Goal: Information Seeking & Learning: Learn about a topic

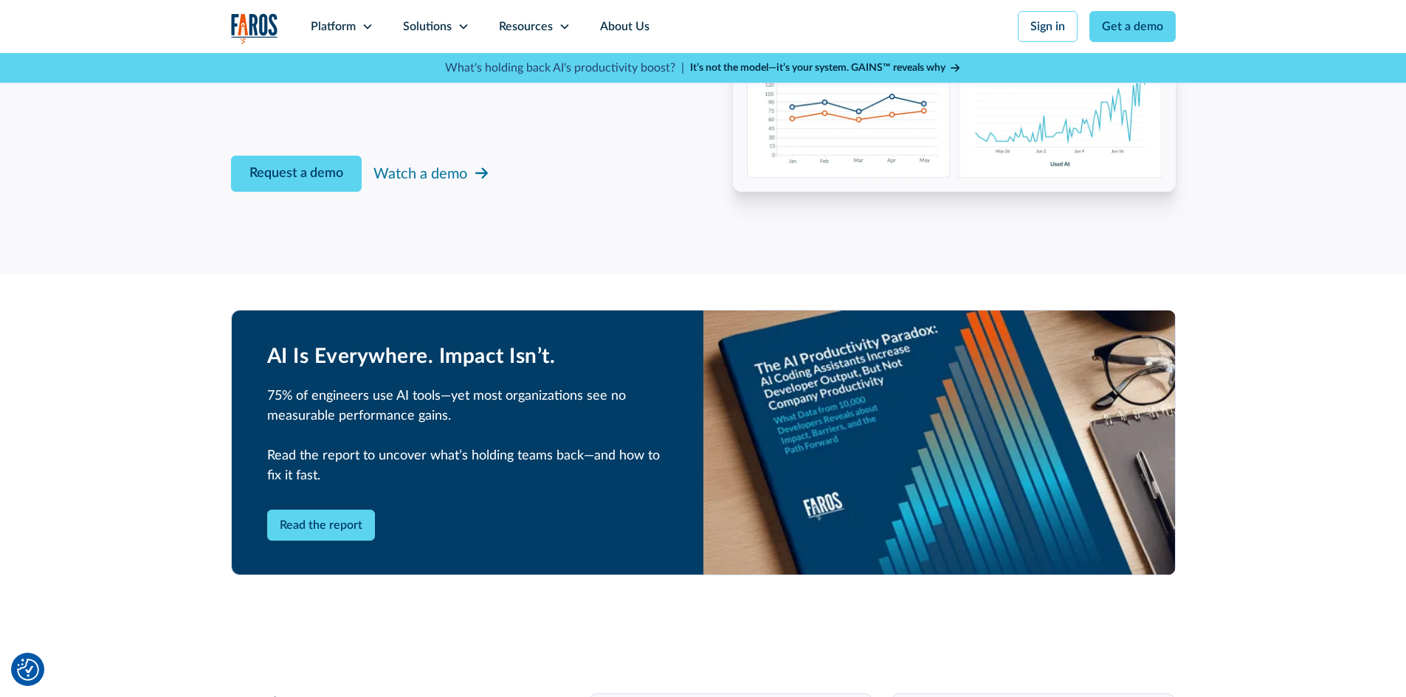
scroll to position [2657, 0]
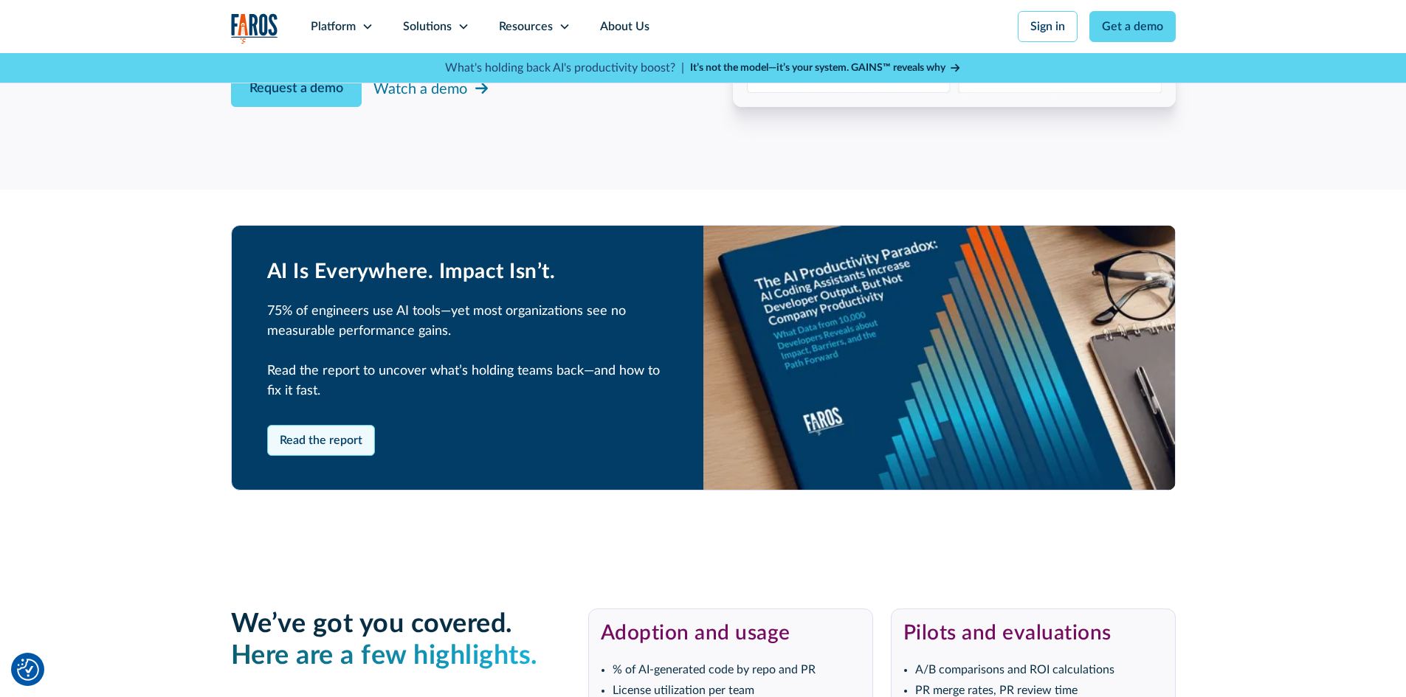
click at [303, 432] on link "Read the report" at bounding box center [321, 440] width 108 height 31
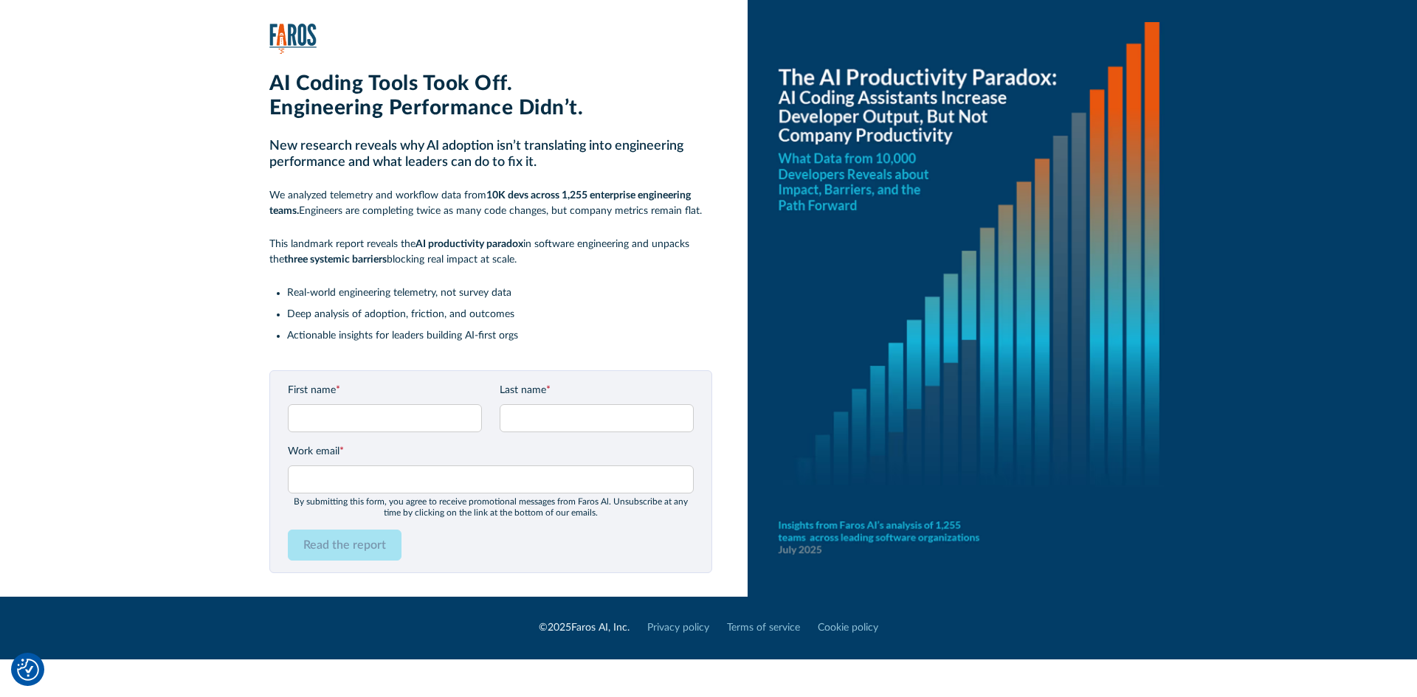
click at [591, 540] on div "Read the report" at bounding box center [491, 545] width 406 height 31
click at [849, 631] on link "Cookie policy" at bounding box center [848, 628] width 61 height 15
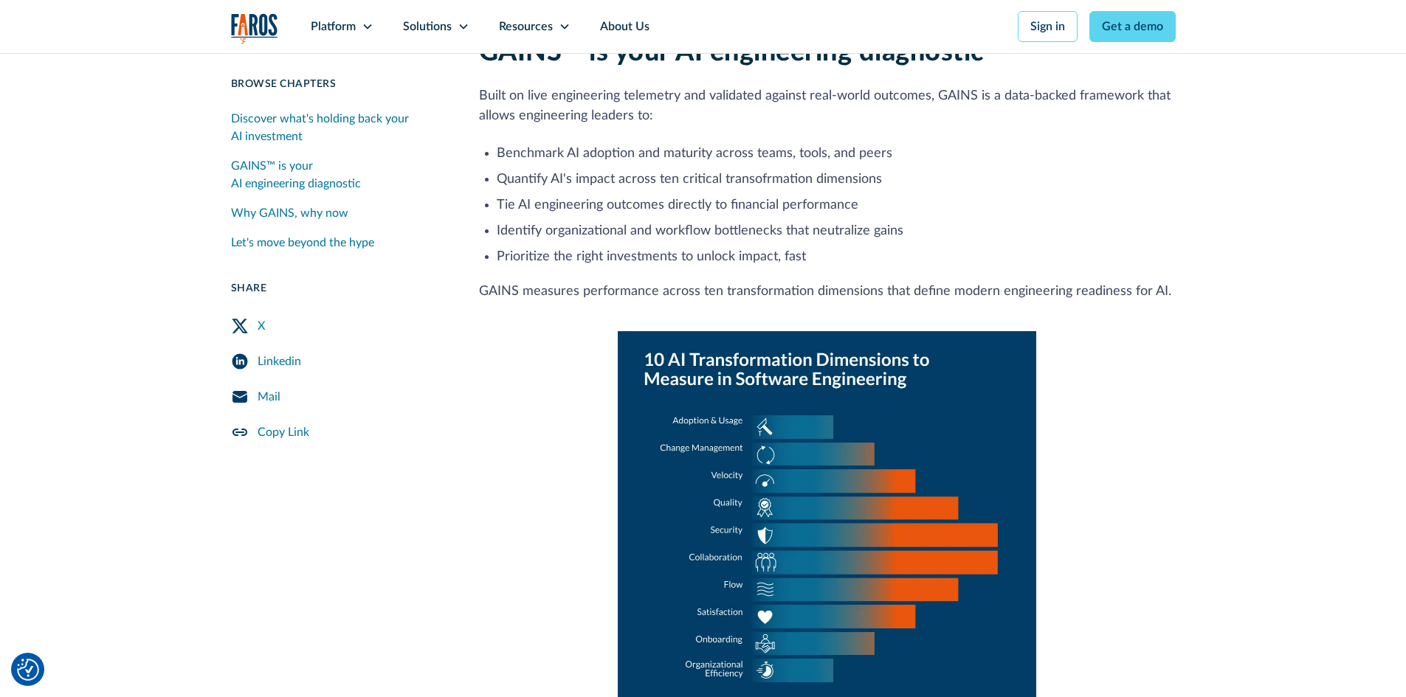
scroll to position [620, 0]
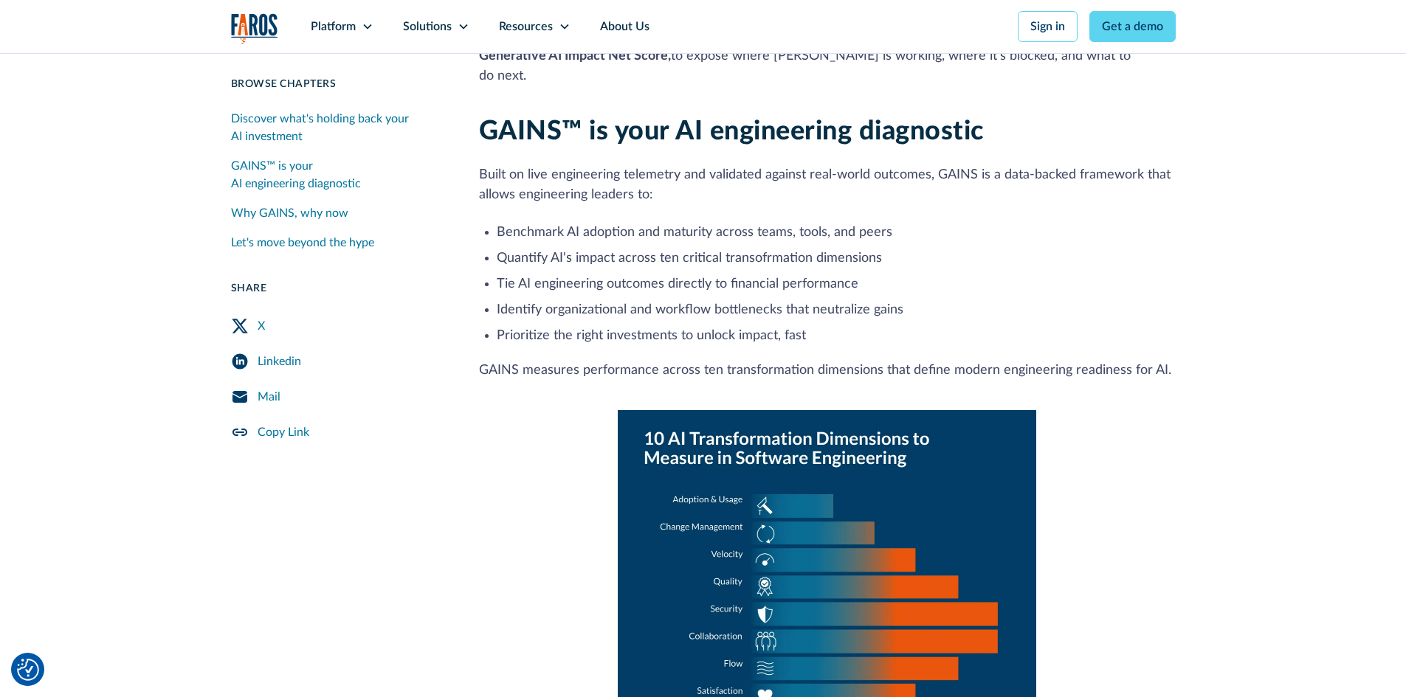
click at [368, 126] on div "Discover what's holding back your AI investment" at bounding box center [337, 127] width 213 height 35
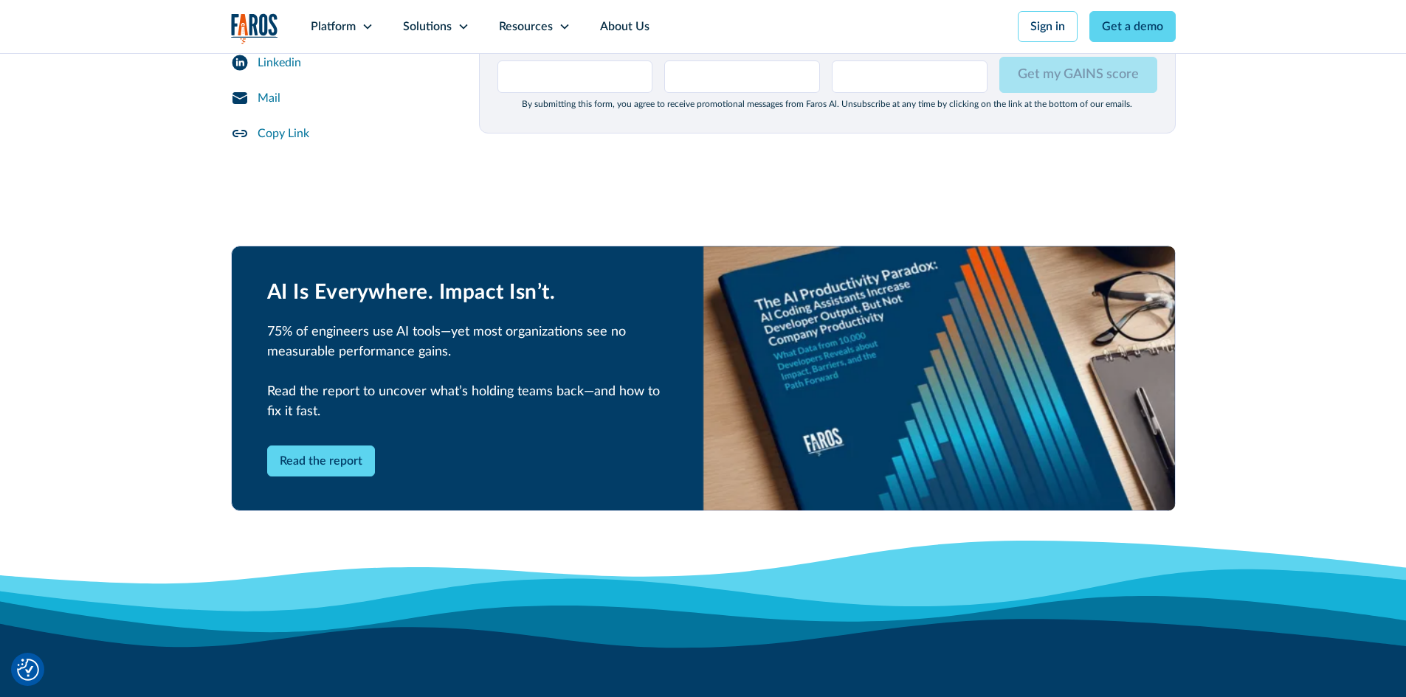
scroll to position [2066, 0]
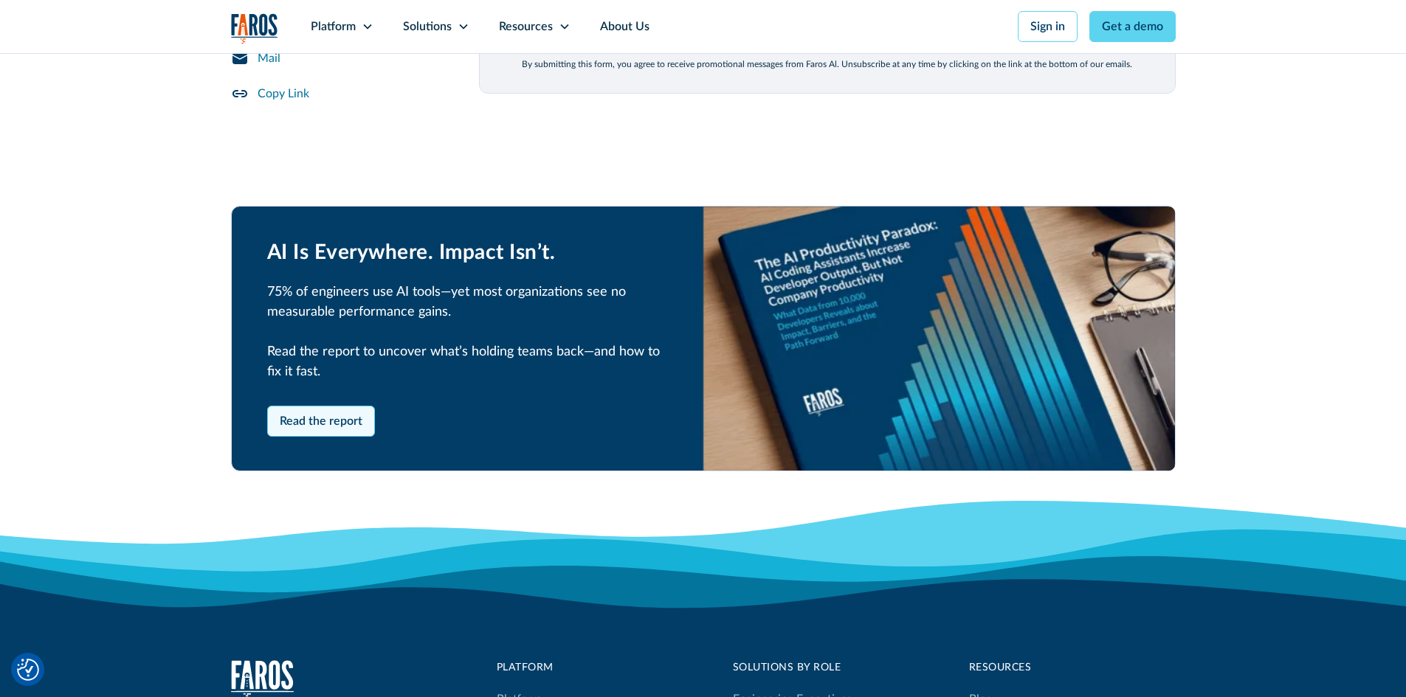
click at [361, 408] on link "Read the report" at bounding box center [321, 421] width 108 height 31
